Goal: Use online tool/utility

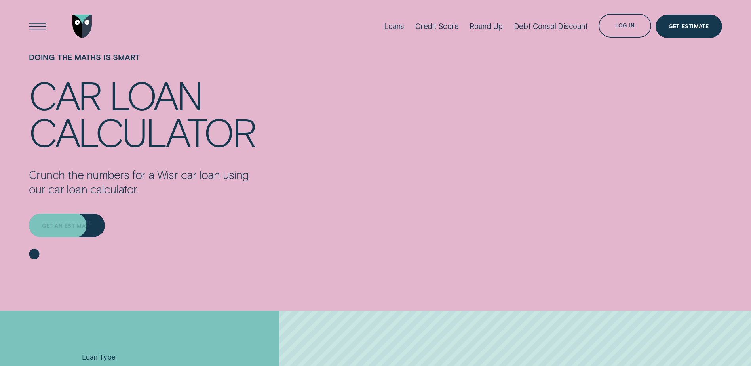
click at [67, 227] on div "Get an estimate" at bounding box center [67, 226] width 50 height 5
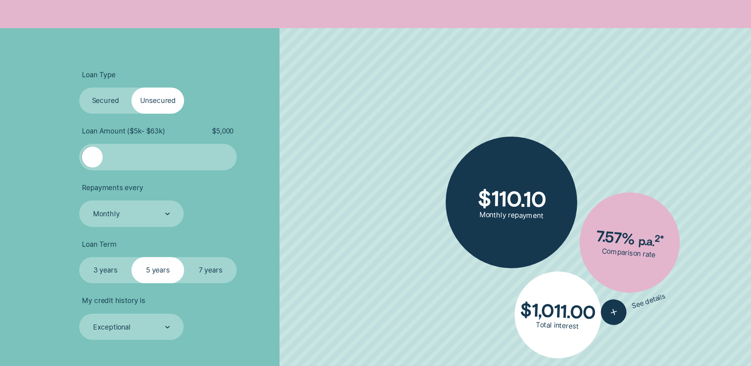
scroll to position [277, 0]
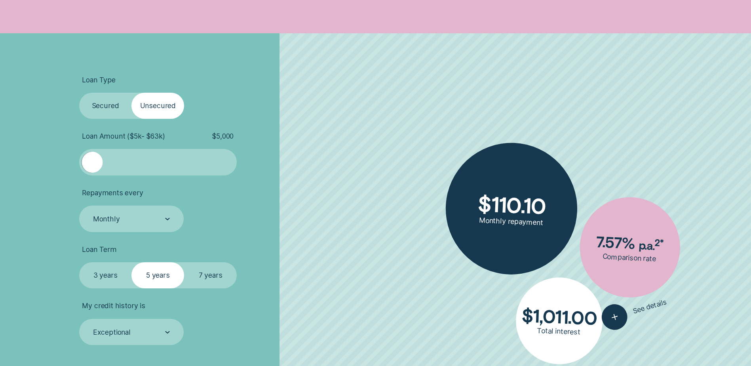
click at [118, 104] on label "Secured" at bounding box center [105, 106] width 53 height 26
click at [79, 93] on input "Secured" at bounding box center [79, 93] width 0 height 0
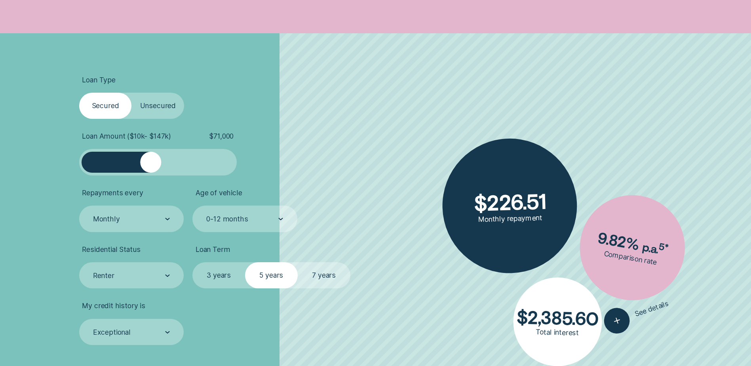
drag, startPoint x: 98, startPoint y: 169, endPoint x: 150, endPoint y: 179, distance: 52.3
click at [150, 178] on ul "Loan Type Select Loan Type Secured Unsecured Loan Amount ( $10k - $147k ) $ 71,…" at bounding box center [200, 210] width 242 height 269
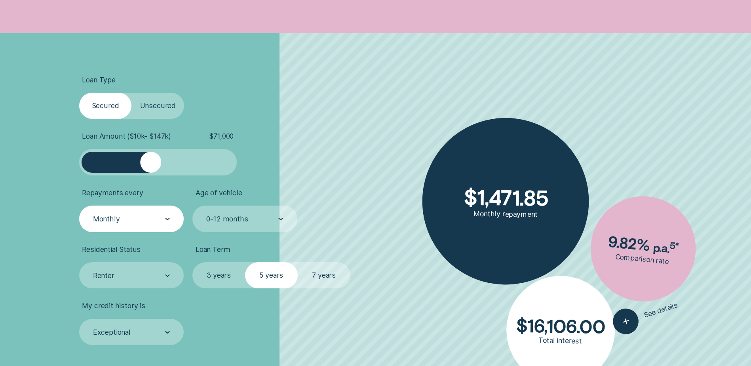
click at [157, 223] on div "Monthly" at bounding box center [131, 219] width 78 height 10
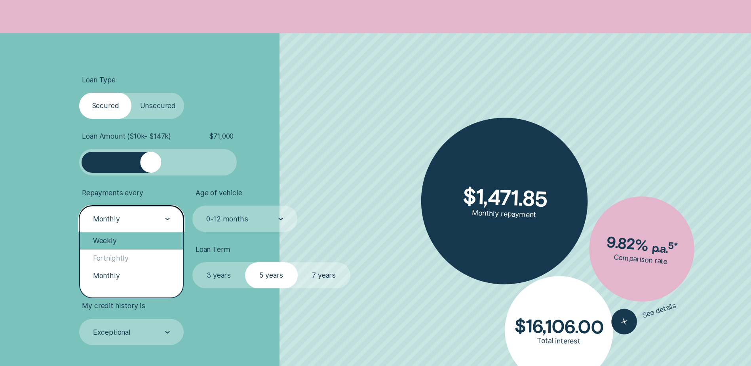
click at [125, 239] on div "Weekly" at bounding box center [131, 240] width 103 height 17
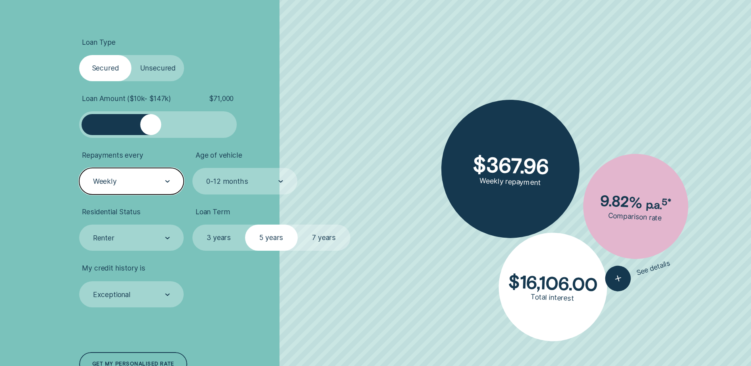
scroll to position [356, 0]
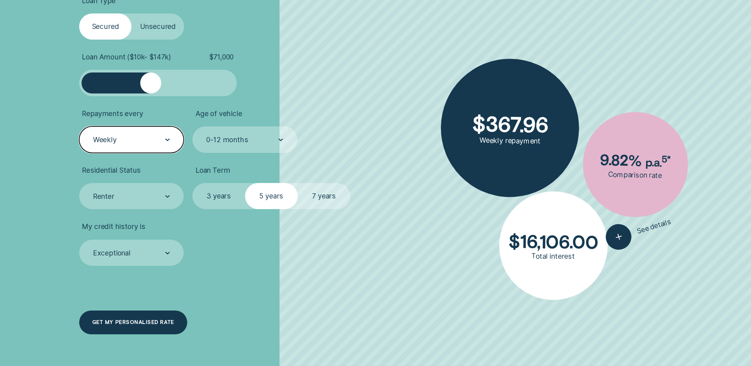
click at [153, 326] on div "Get my personalised rate" at bounding box center [133, 322] width 108 height 24
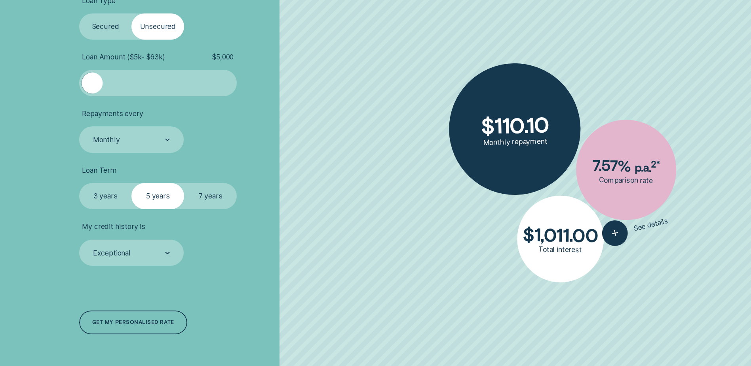
click at [119, 22] on label "Secured" at bounding box center [105, 26] width 53 height 26
click at [79, 13] on input "Secured" at bounding box center [79, 13] width 0 height 0
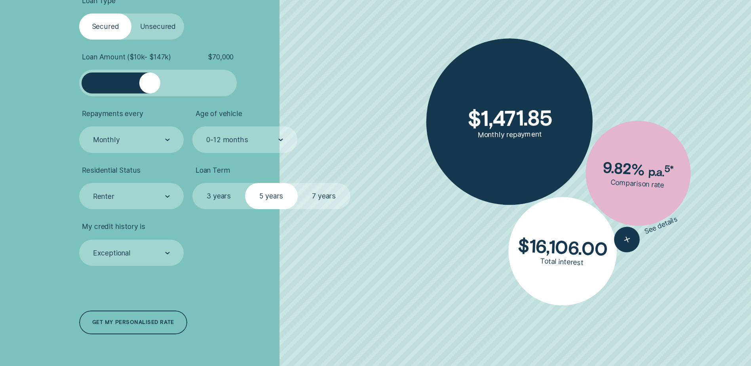
drag, startPoint x: 98, startPoint y: 83, endPoint x: 150, endPoint y: 89, distance: 52.5
click at [150, 89] on div at bounding box center [149, 82] width 21 height 21
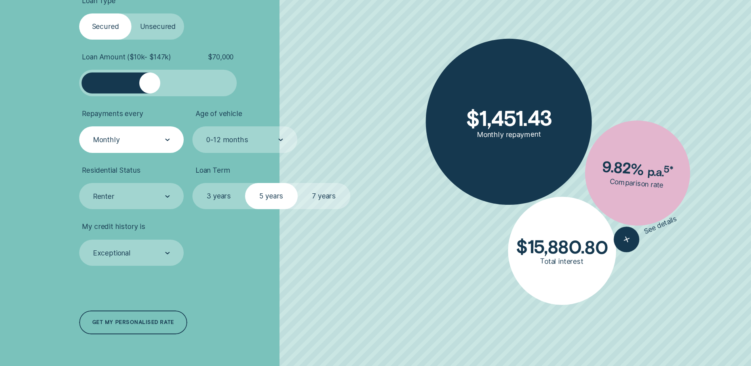
click at [162, 147] on div "Monthly" at bounding box center [131, 139] width 104 height 26
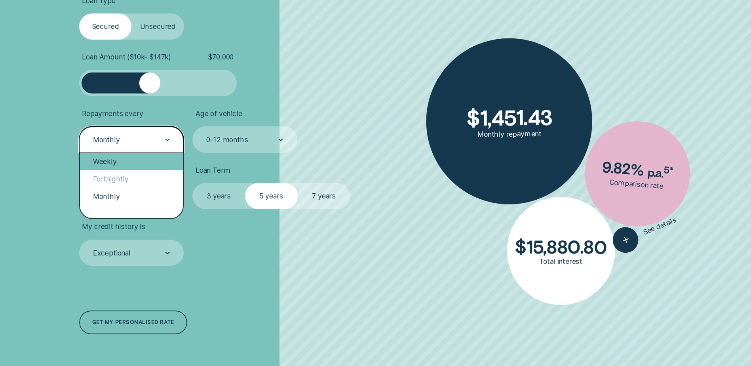
click at [138, 160] on div "Weekly" at bounding box center [131, 161] width 103 height 17
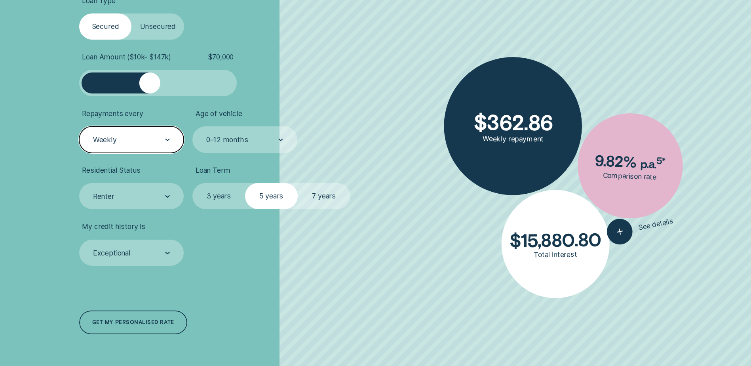
click at [319, 188] on label "7 years" at bounding box center [324, 196] width 53 height 26
click at [298, 183] on input "7 years" at bounding box center [298, 183] width 0 height 0
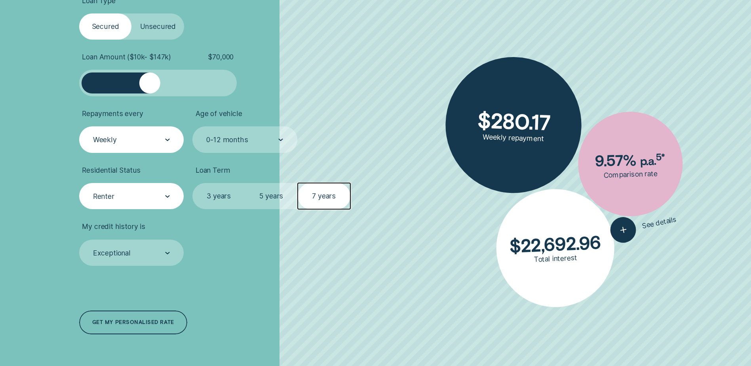
click at [162, 196] on div "Renter" at bounding box center [131, 197] width 78 height 10
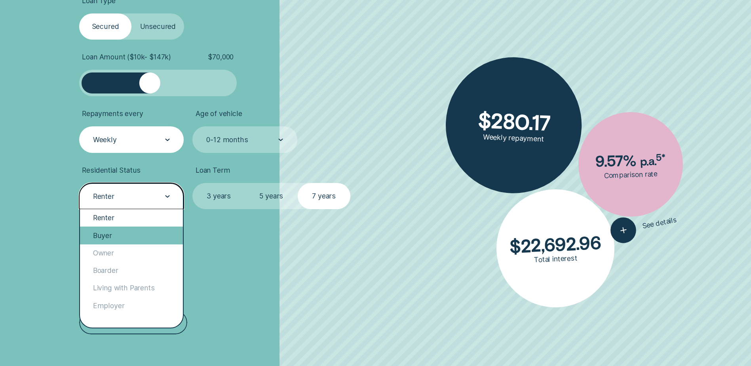
click at [142, 233] on div "Buyer" at bounding box center [131, 234] width 103 height 17
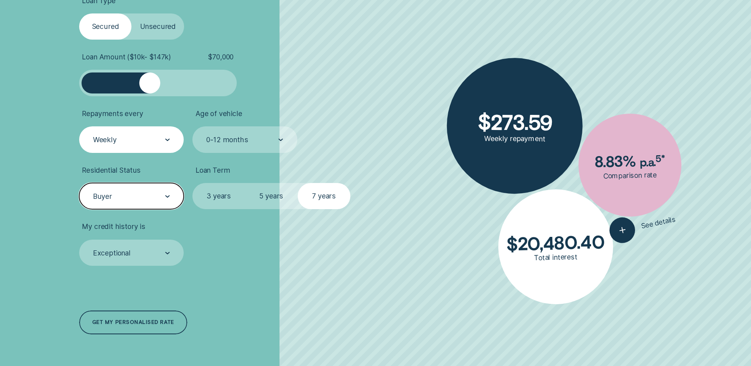
click at [168, 188] on div at bounding box center [167, 196] width 5 height 25
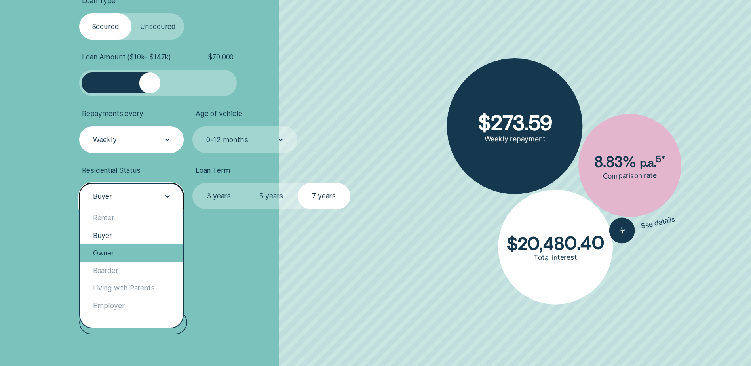
click at [144, 248] on div "Owner" at bounding box center [131, 252] width 103 height 17
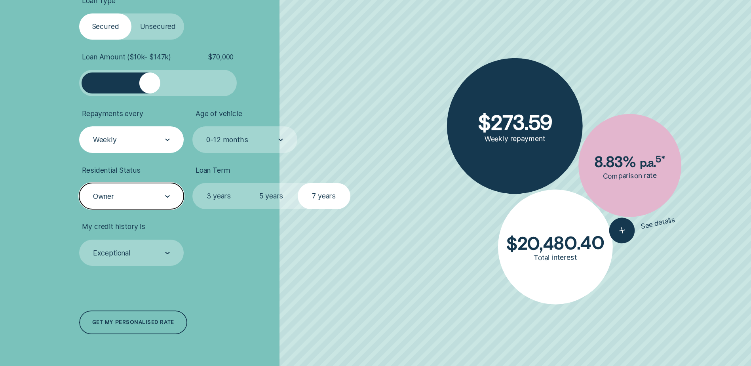
click at [160, 201] on div "Owner" at bounding box center [131, 196] width 104 height 26
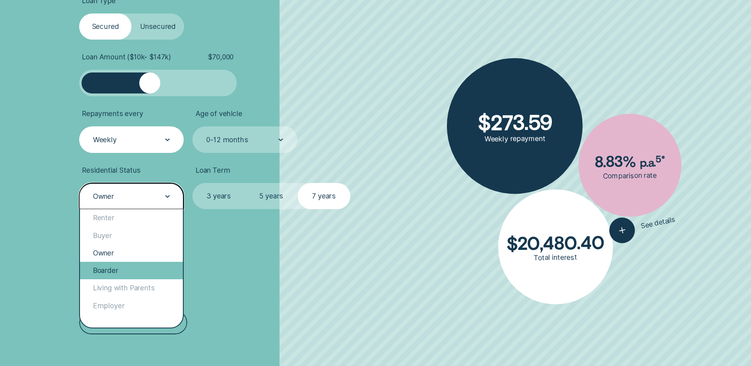
click at [141, 273] on div "Boarder" at bounding box center [131, 270] width 103 height 17
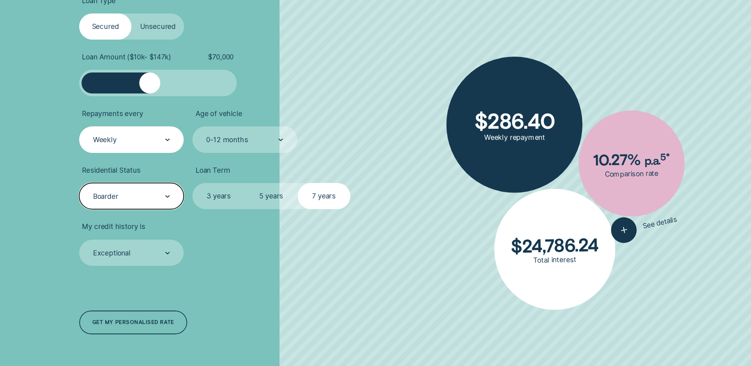
click at [167, 192] on div at bounding box center [167, 196] width 5 height 25
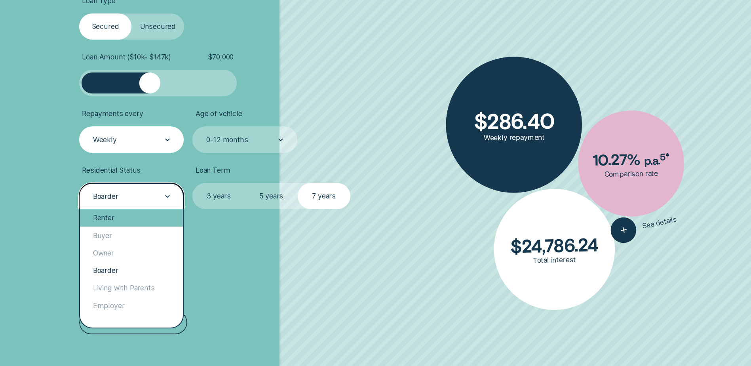
click at [121, 213] on div "Renter" at bounding box center [131, 217] width 103 height 17
